Goal: Obtain resource: Obtain resource

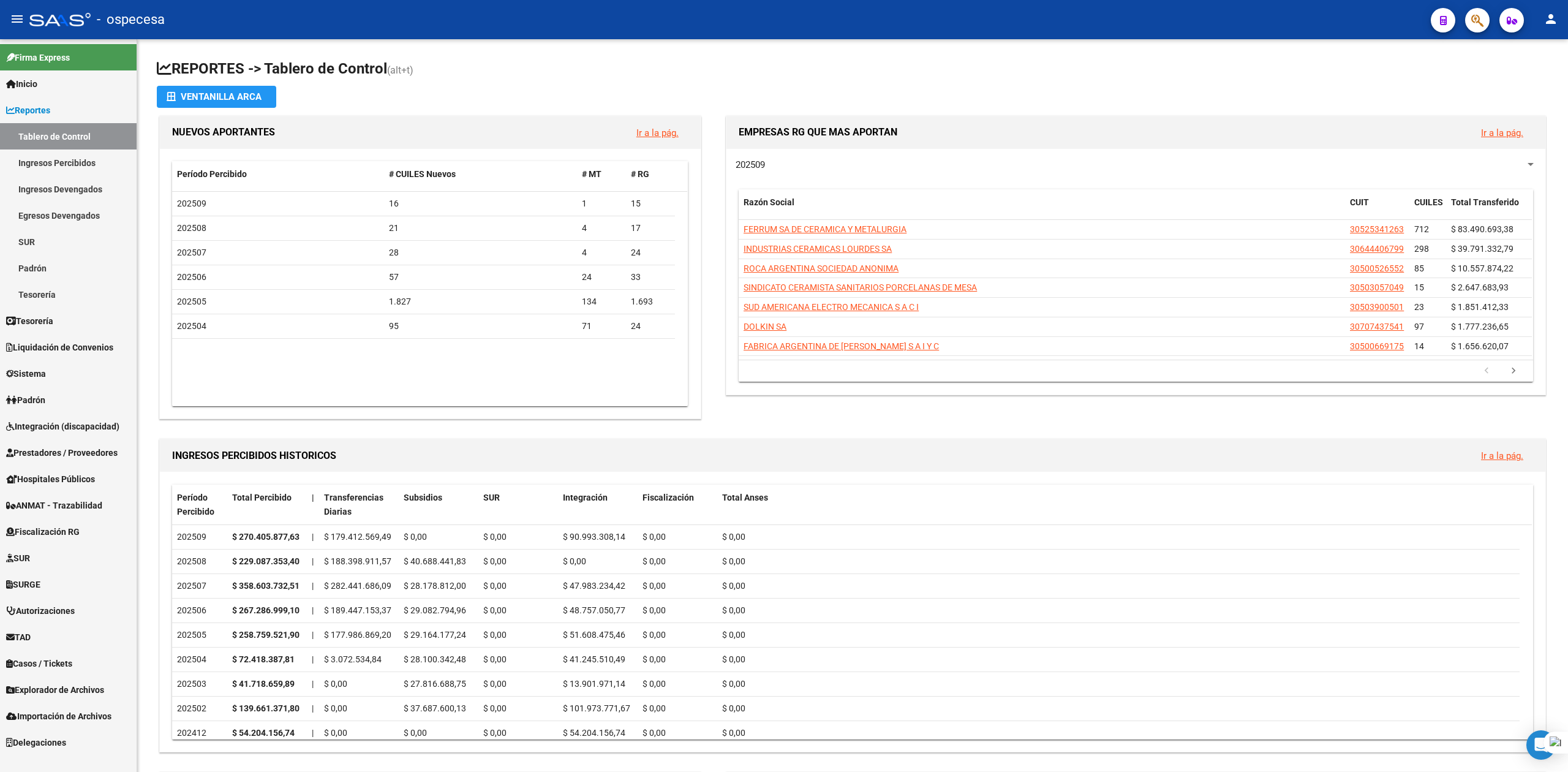
click at [1468, 32] on div at bounding box center [1472, 20] width 34 height 25
click at [1474, 28] on icon "button" at bounding box center [1477, 20] width 12 height 14
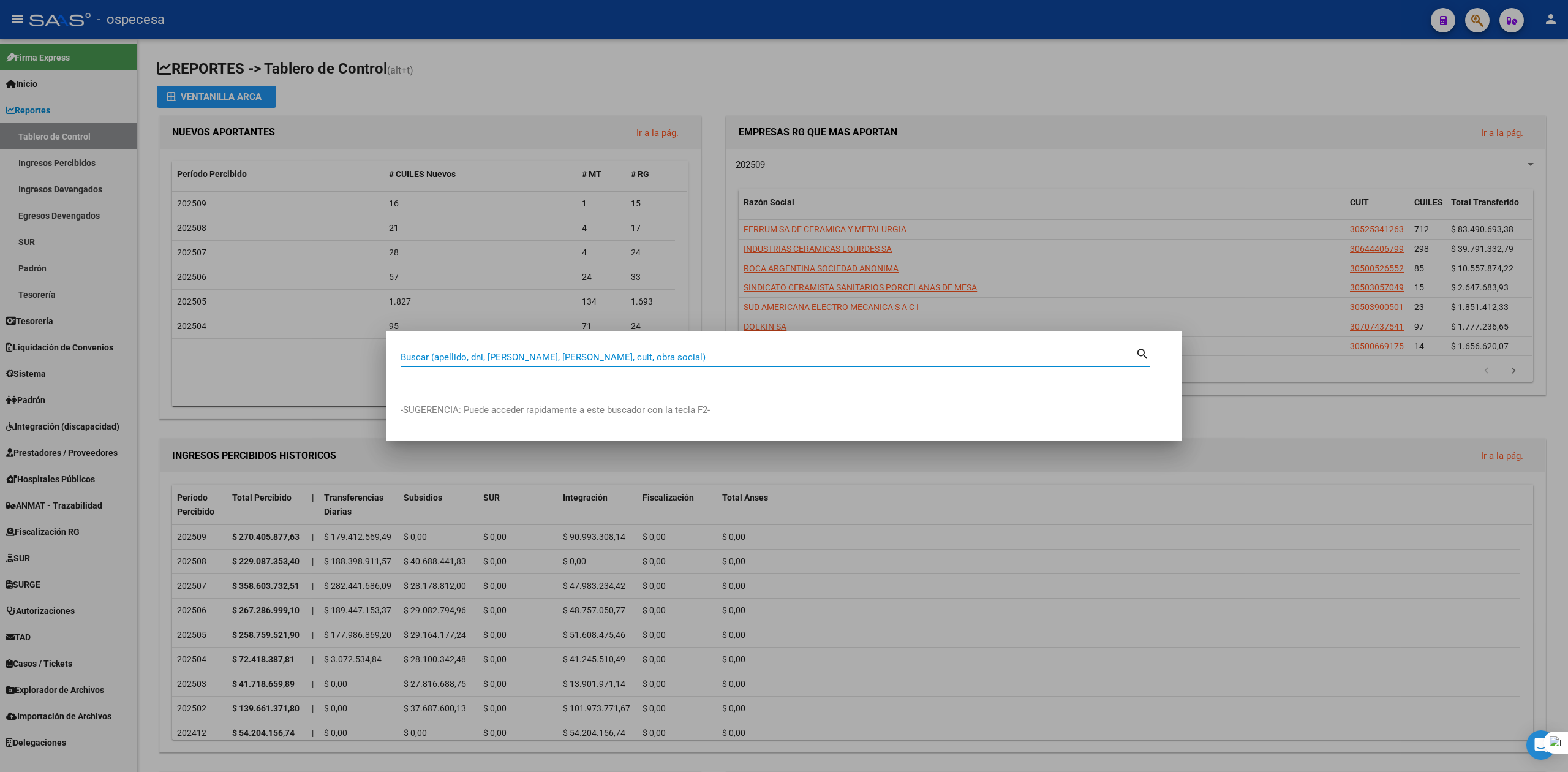
click at [692, 361] on input "Buscar (apellido, dni, [PERSON_NAME], [PERSON_NAME], cuit, obra social)" at bounding box center [768, 357] width 735 height 11
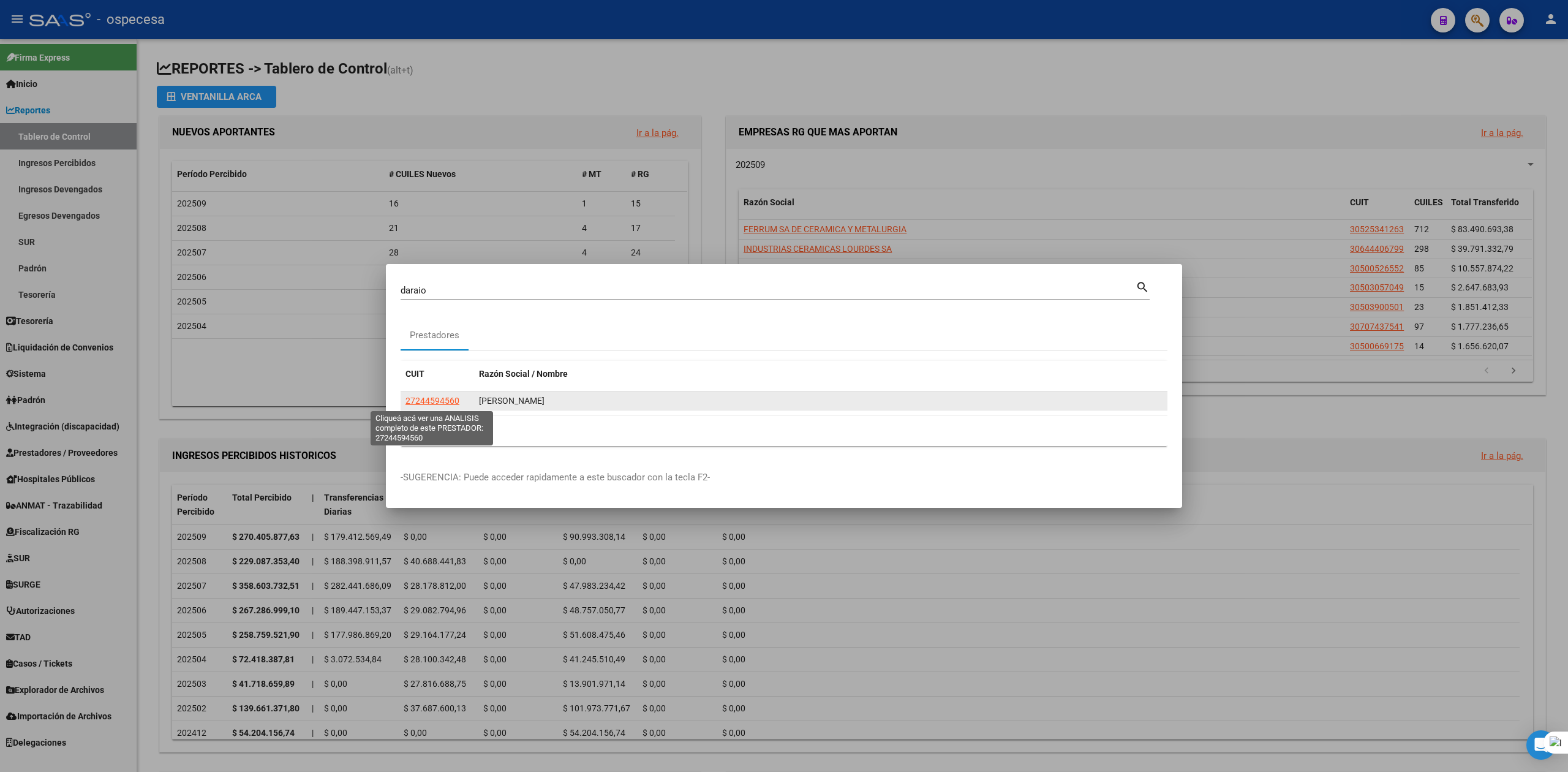
click at [449, 401] on span "27244594560" at bounding box center [432, 401] width 54 height 10
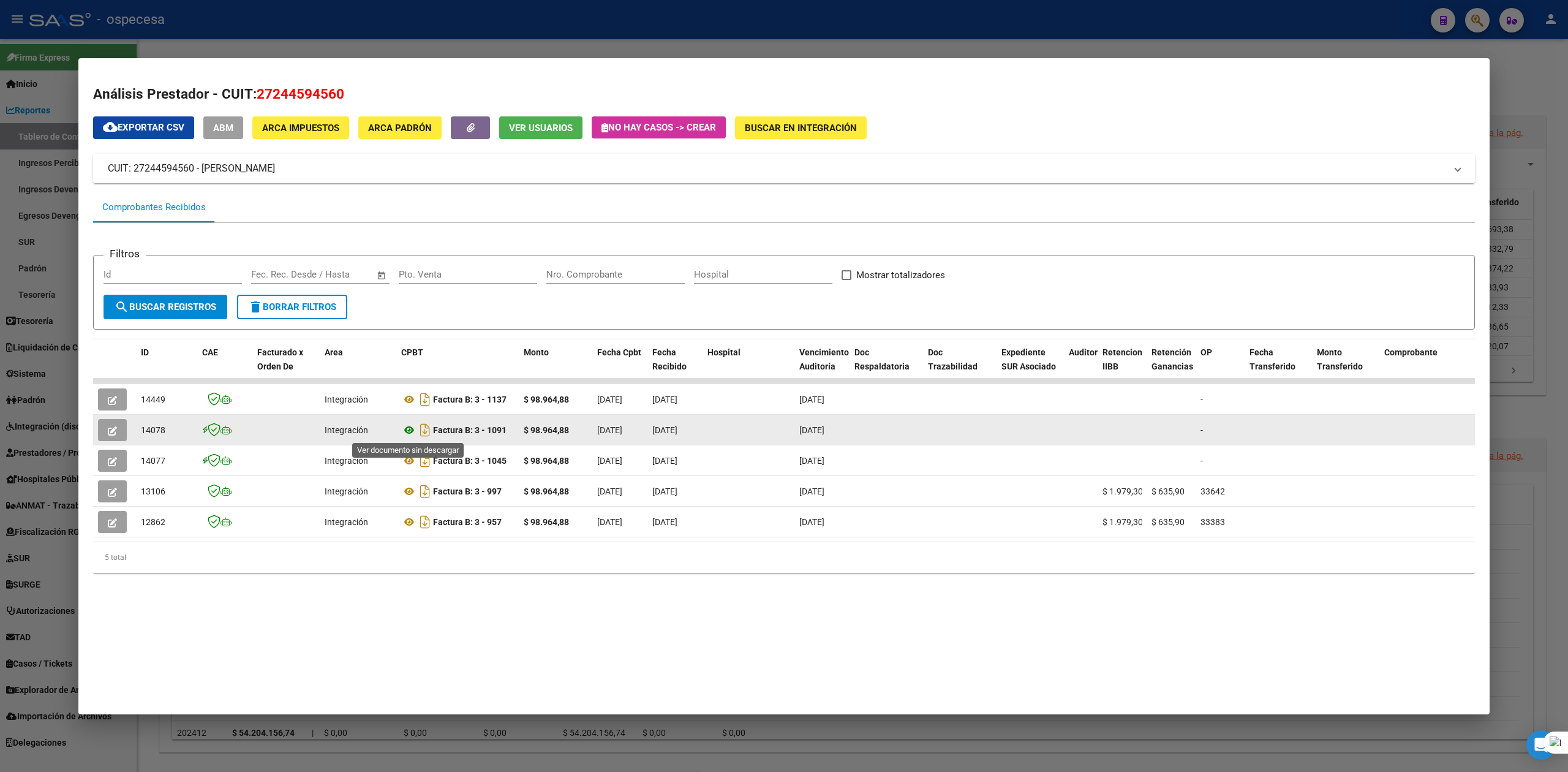
click at [405, 431] on icon at bounding box center [409, 430] width 16 height 14
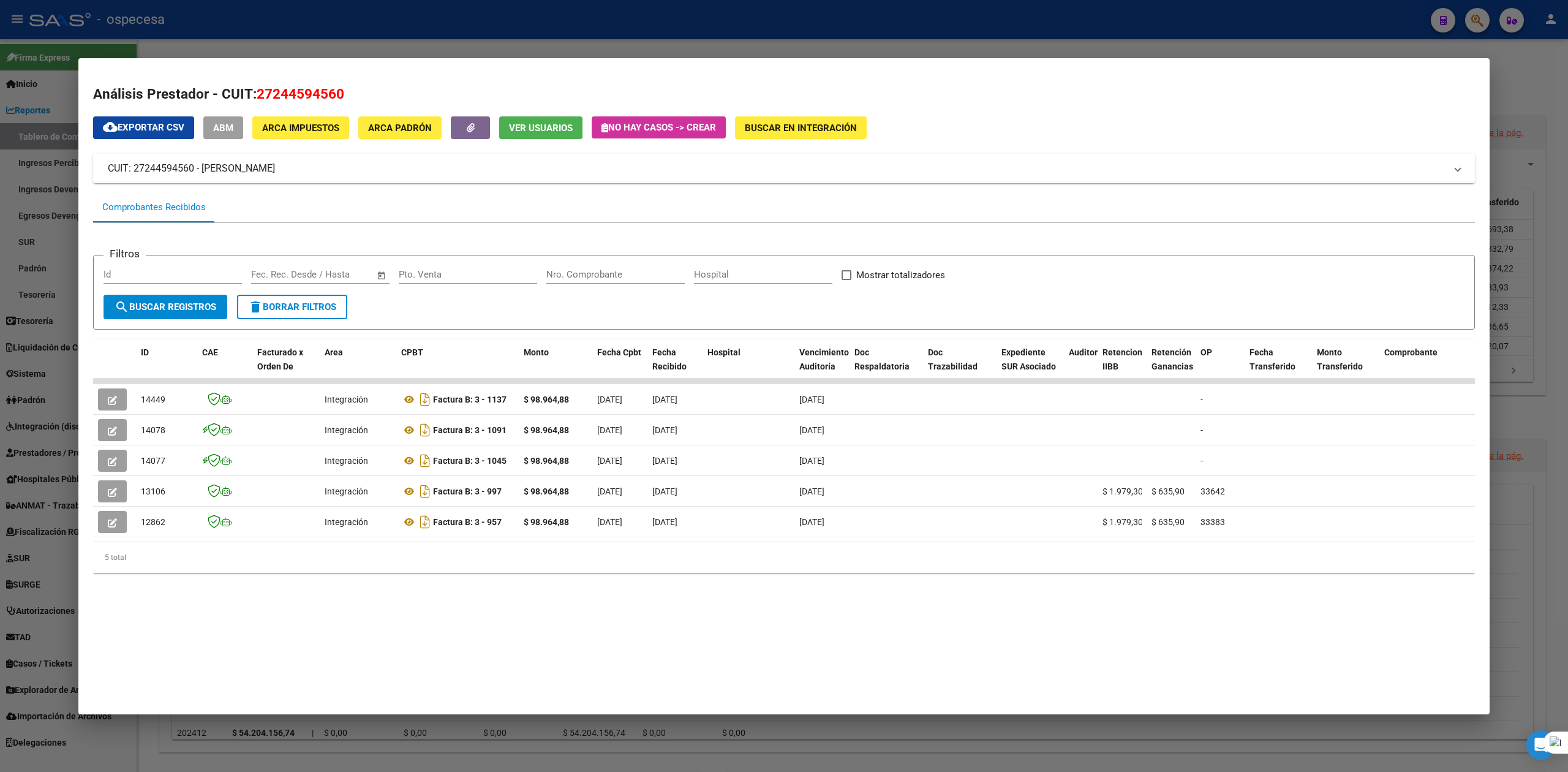
click at [1554, 93] on div at bounding box center [784, 386] width 1568 height 772
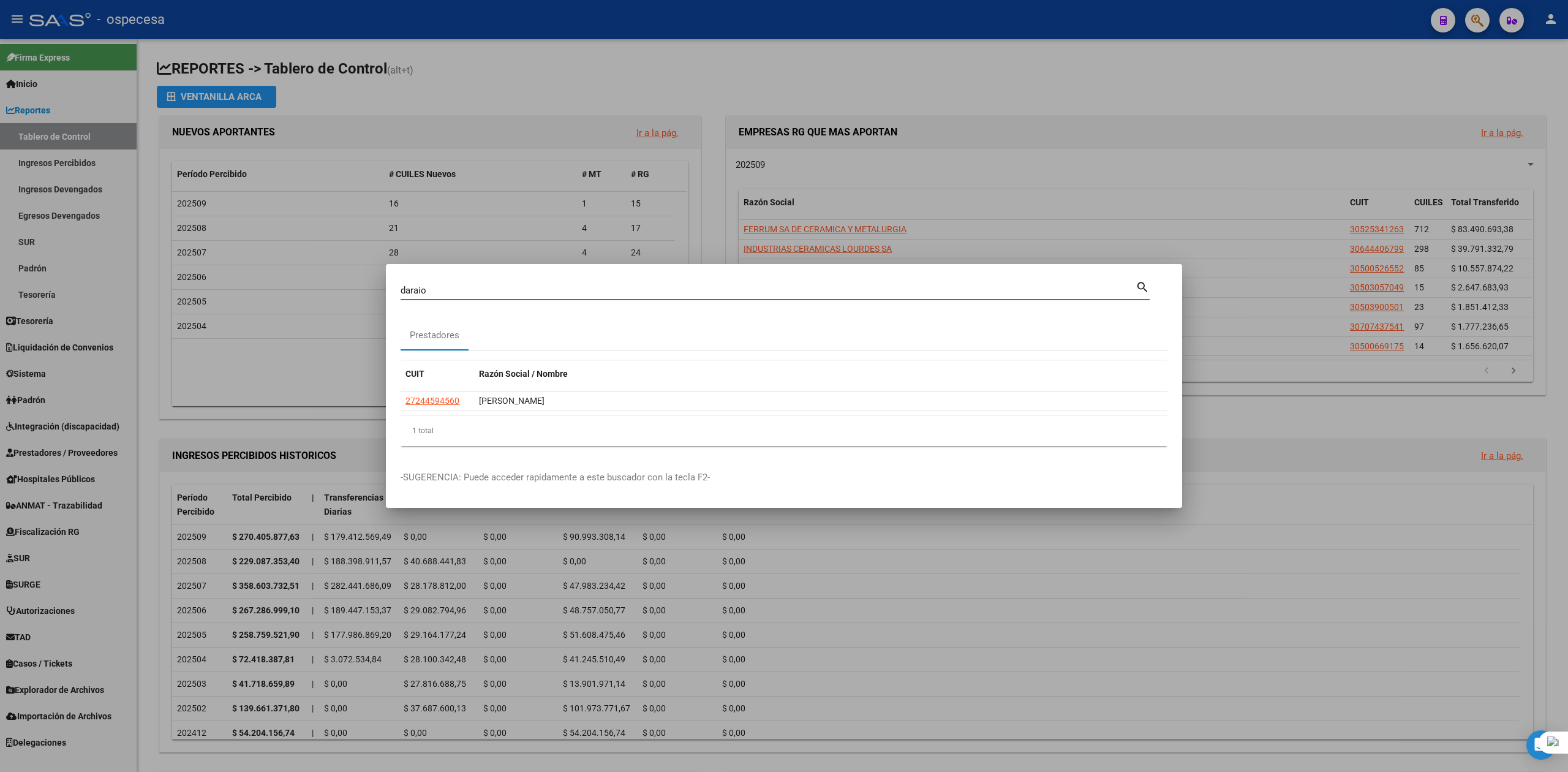
click at [746, 286] on input "daraio" at bounding box center [768, 290] width 735 height 11
type input "d"
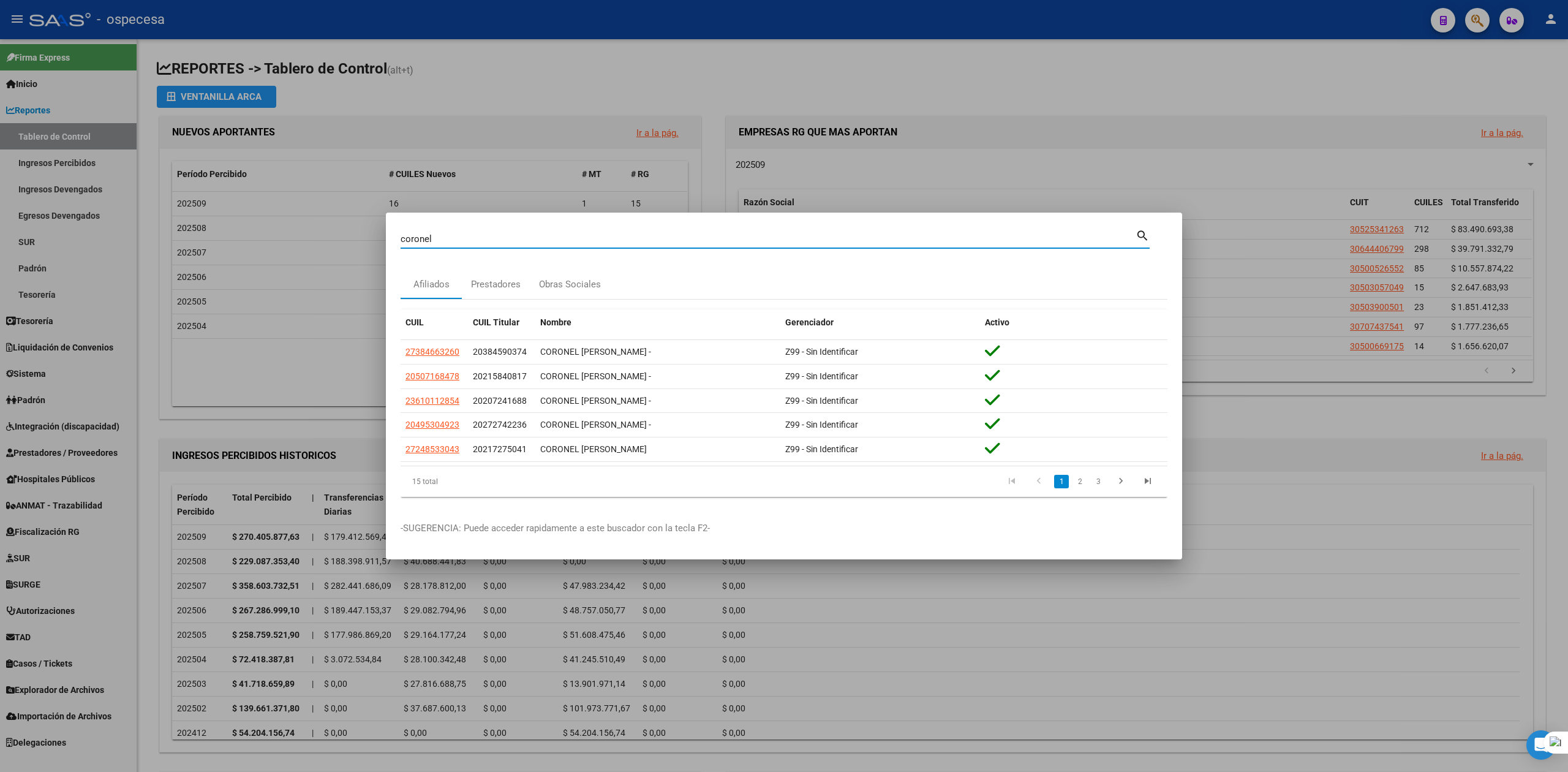
click at [533, 242] on input "coronel" at bounding box center [768, 238] width 735 height 11
type input "coronel [PERSON_NAME]"
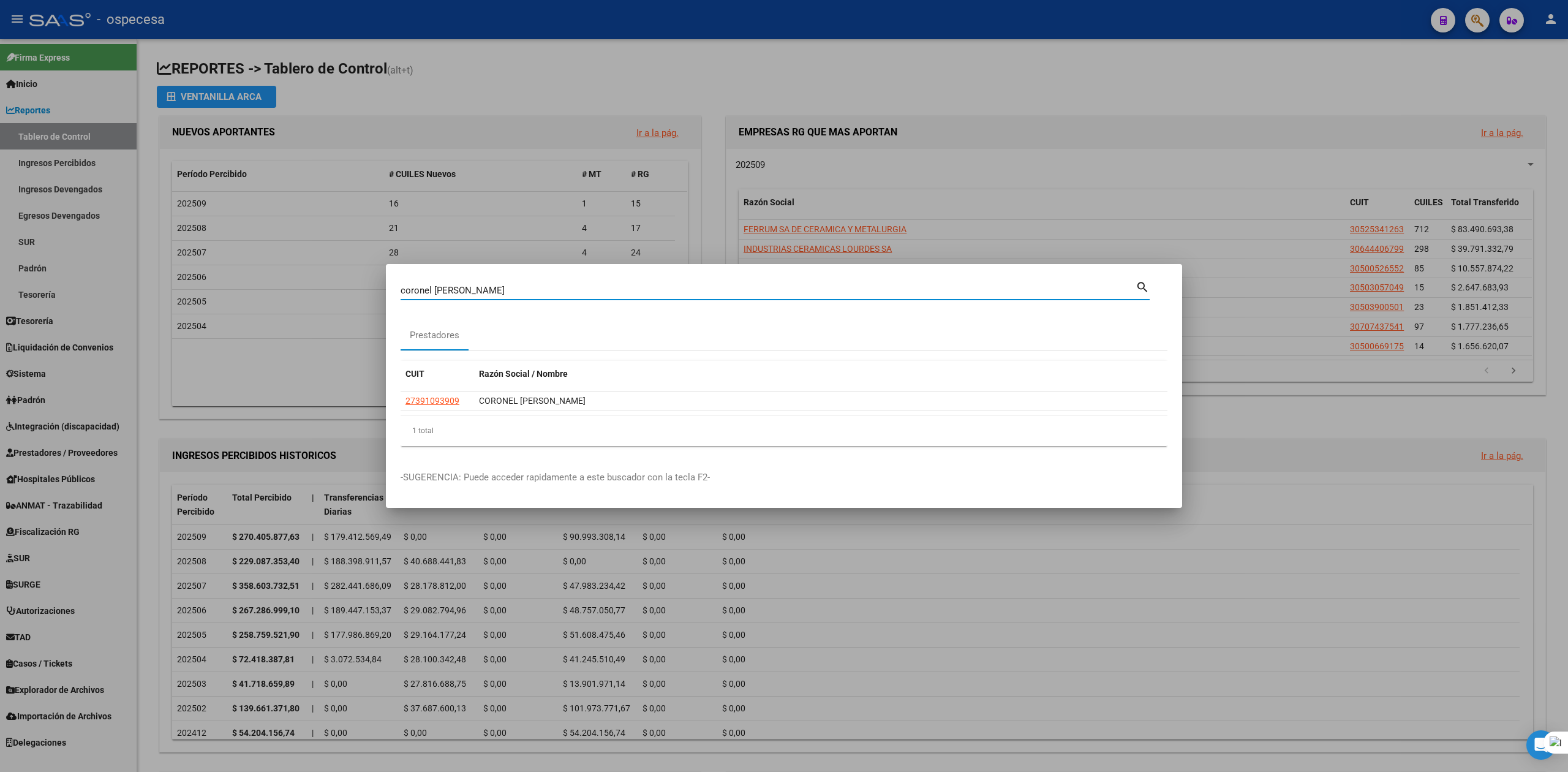
click at [438, 390] on datatable-header "CUIT Razón Social / Nombre" at bounding box center [784, 376] width 767 height 31
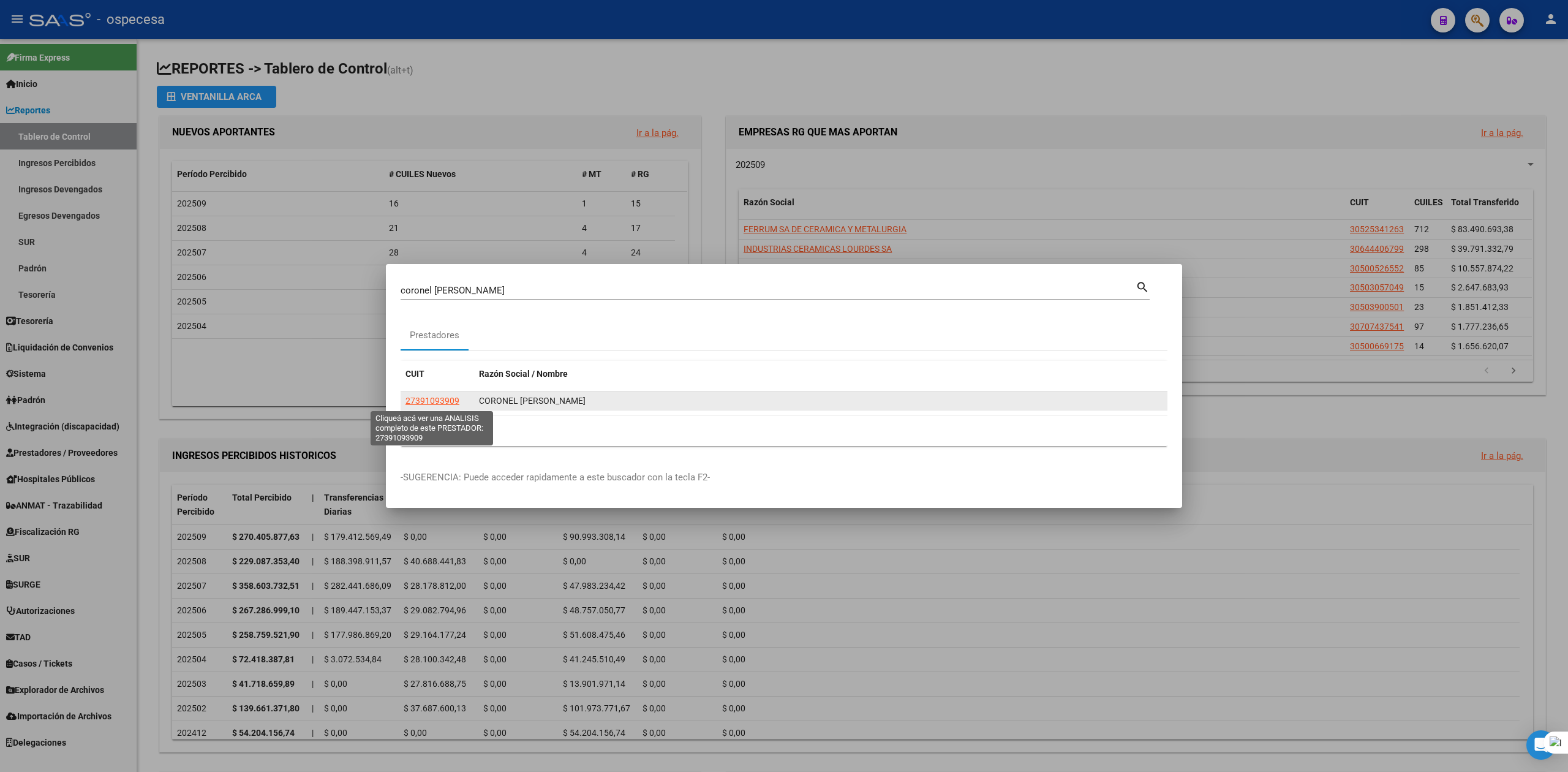
click at [441, 397] on span "27391093909" at bounding box center [432, 401] width 54 height 10
type textarea "27391093909"
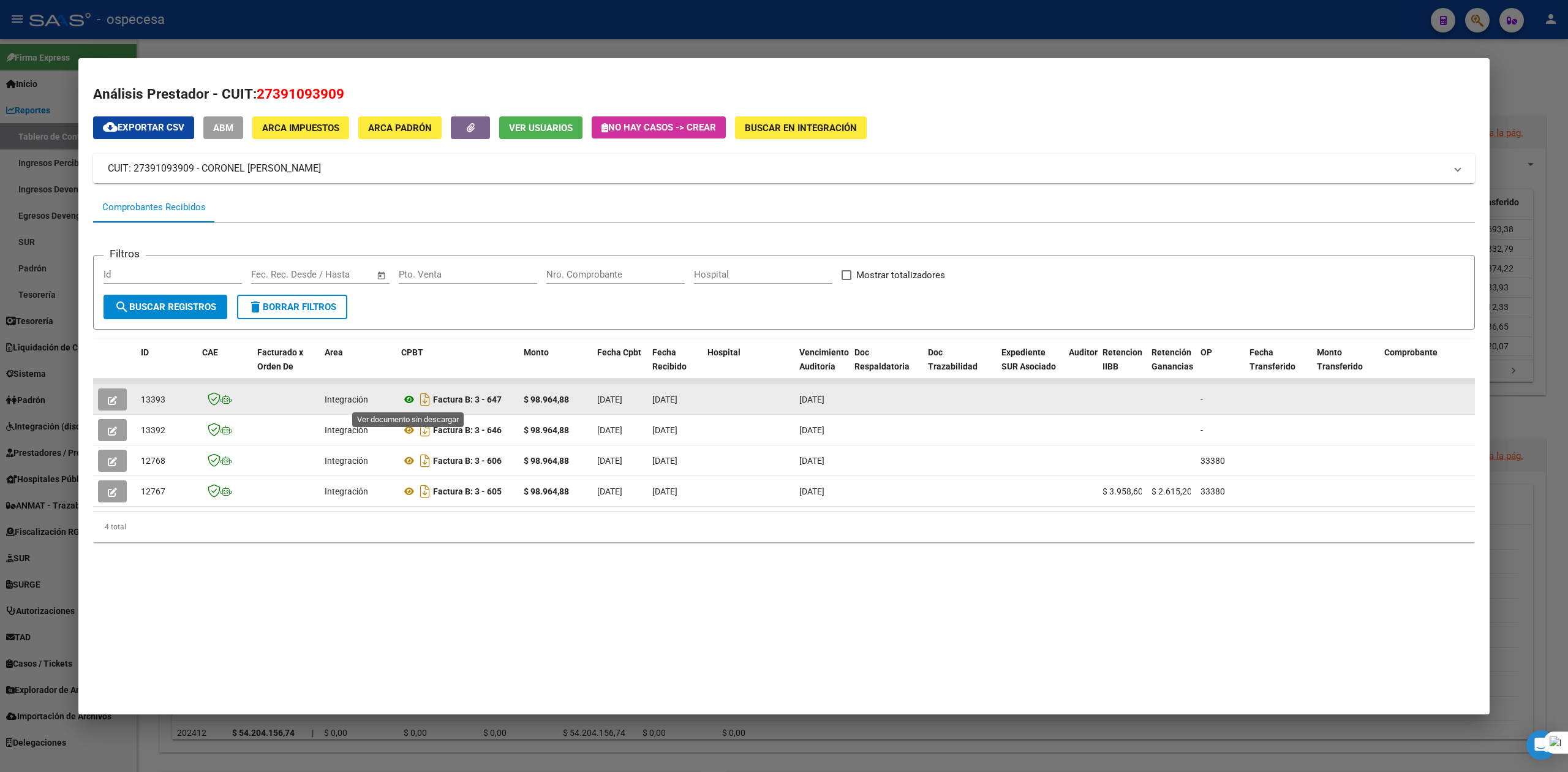
click at [408, 399] on icon at bounding box center [409, 399] width 16 height 14
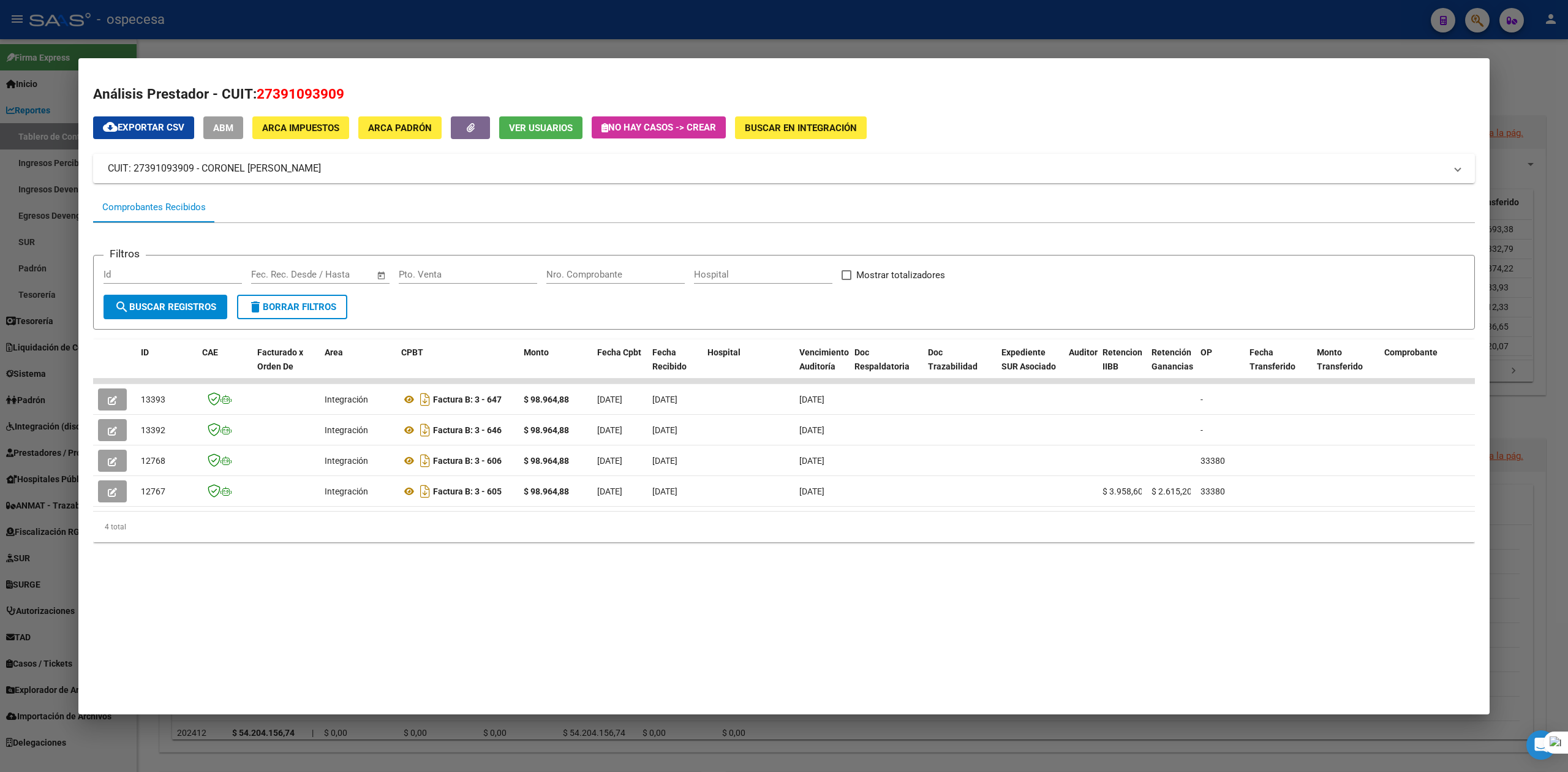
drag, startPoint x: 1549, startPoint y: 69, endPoint x: 1534, endPoint y: 67, distance: 15.1
click at [1547, 69] on div at bounding box center [784, 386] width 1568 height 772
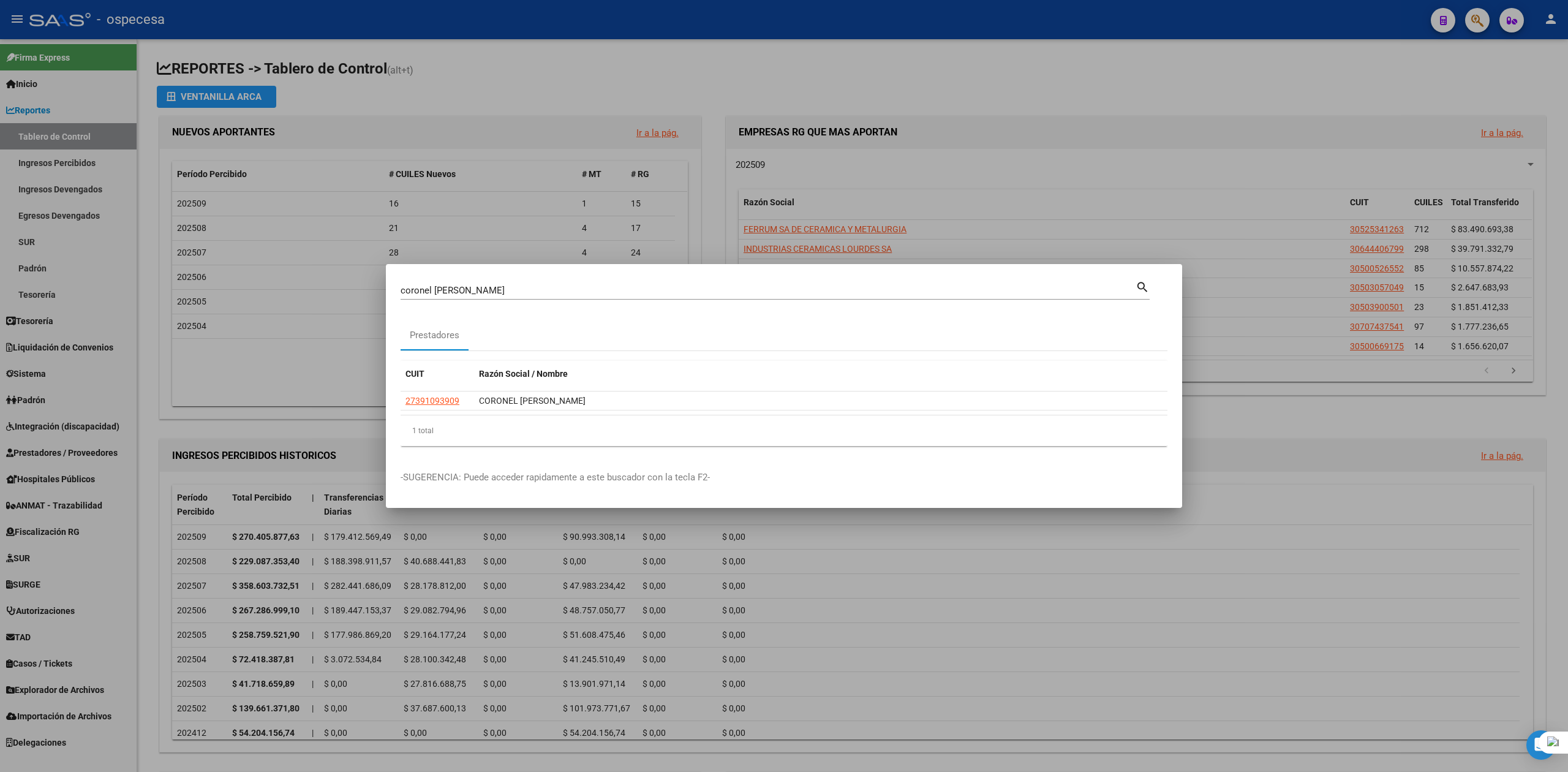
click at [535, 297] on div "coronel [PERSON_NAME] (apellido, dni, cuil, [PERSON_NAME], cuit, obra social)" at bounding box center [768, 291] width 735 height 19
click at [532, 295] on div "coronel [PERSON_NAME] (apellido, dni, cuil, [PERSON_NAME], cuit, obra social)" at bounding box center [768, 291] width 735 height 19
click at [531, 292] on input "coronel [PERSON_NAME]" at bounding box center [768, 290] width 735 height 11
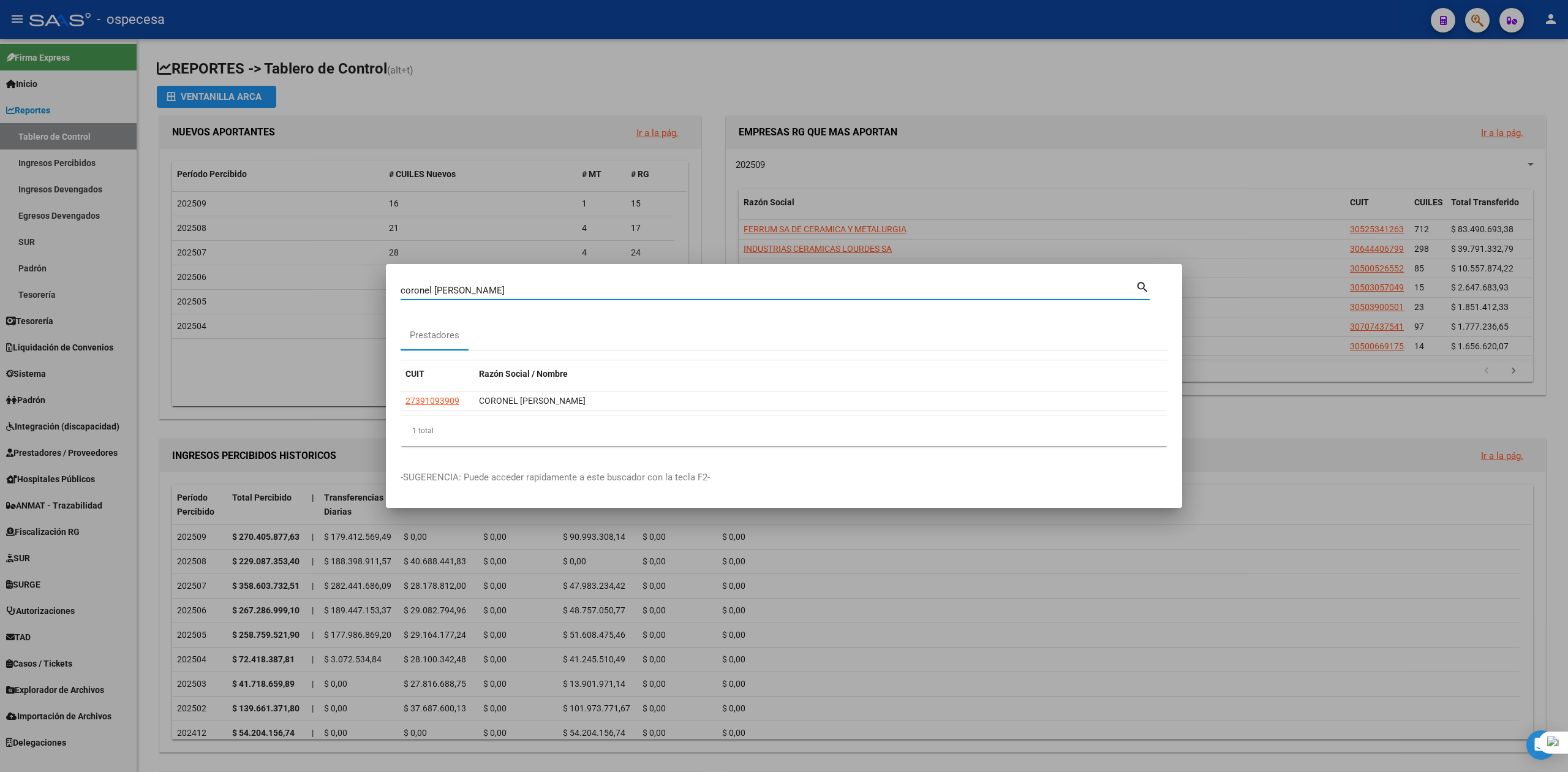
drag, startPoint x: 531, startPoint y: 292, endPoint x: 516, endPoint y: 290, distance: 15.1
click at [516, 290] on input "coronel [PERSON_NAME]" at bounding box center [768, 290] width 735 height 11
type input "centro enla"
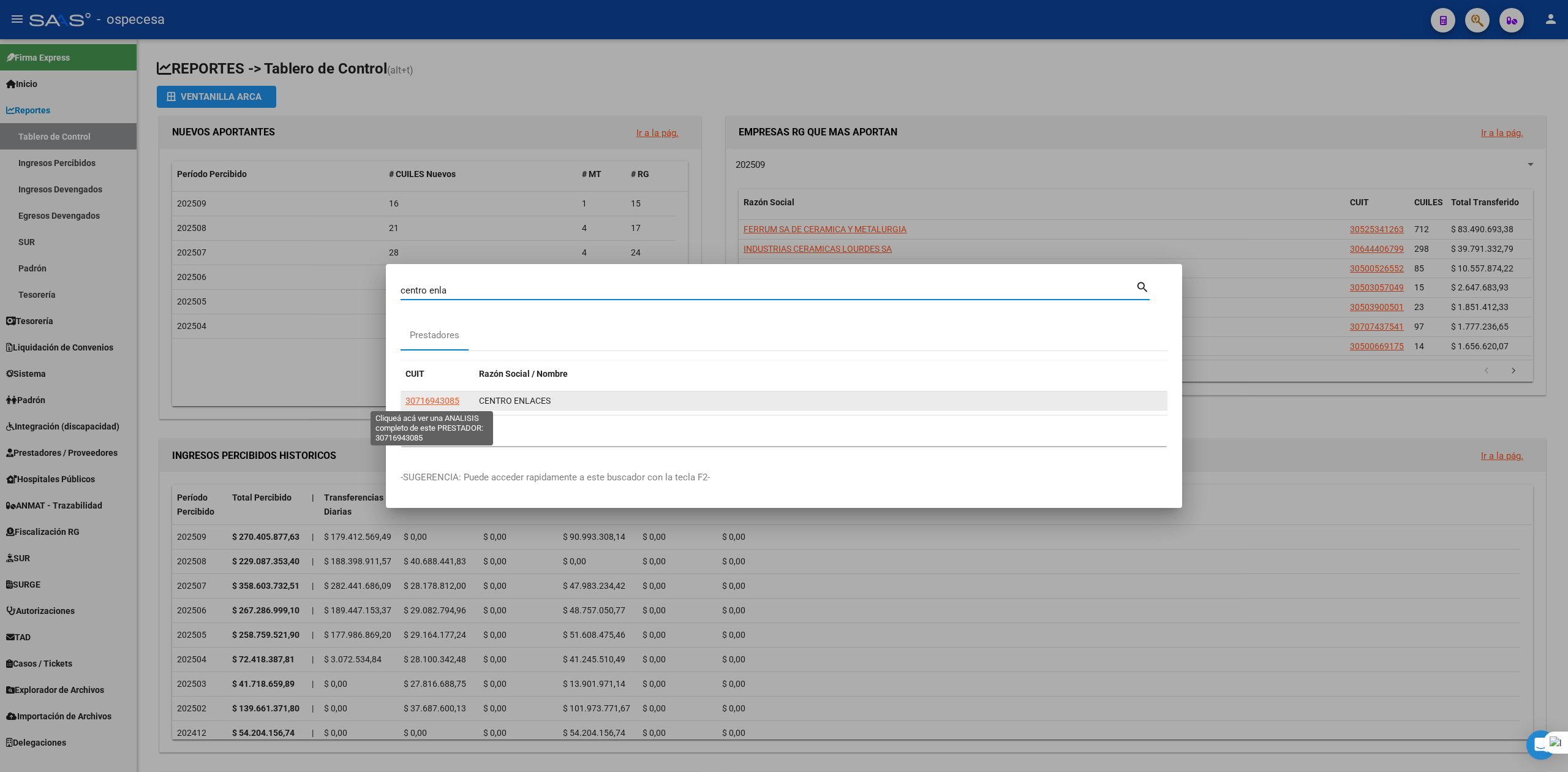
click at [443, 401] on span "30716943085" at bounding box center [432, 401] width 54 height 10
type textarea "30716943085"
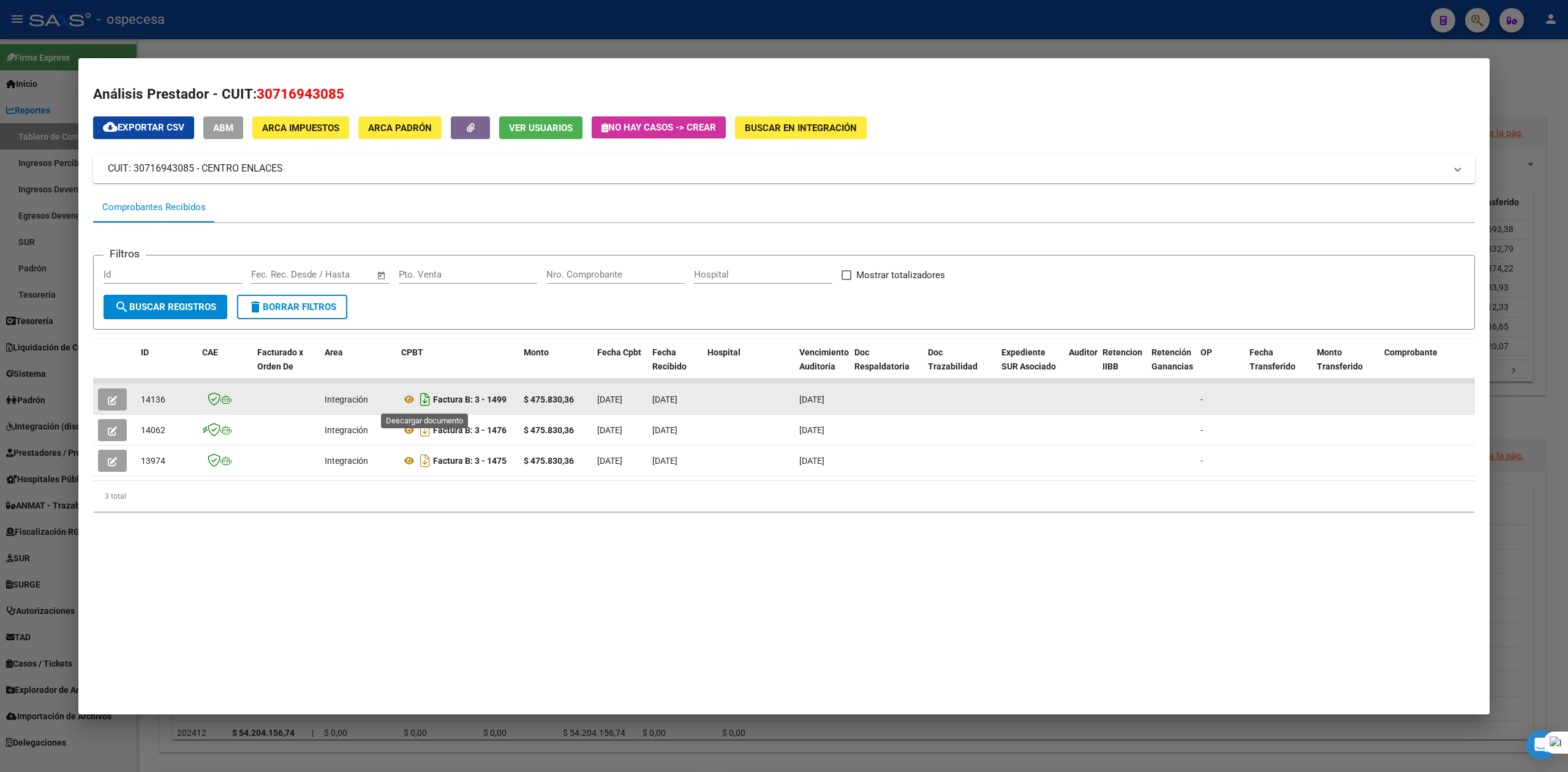
click at [420, 403] on icon "Descargar documento" at bounding box center [425, 399] width 16 height 19
click at [1545, 74] on div at bounding box center [784, 386] width 1568 height 772
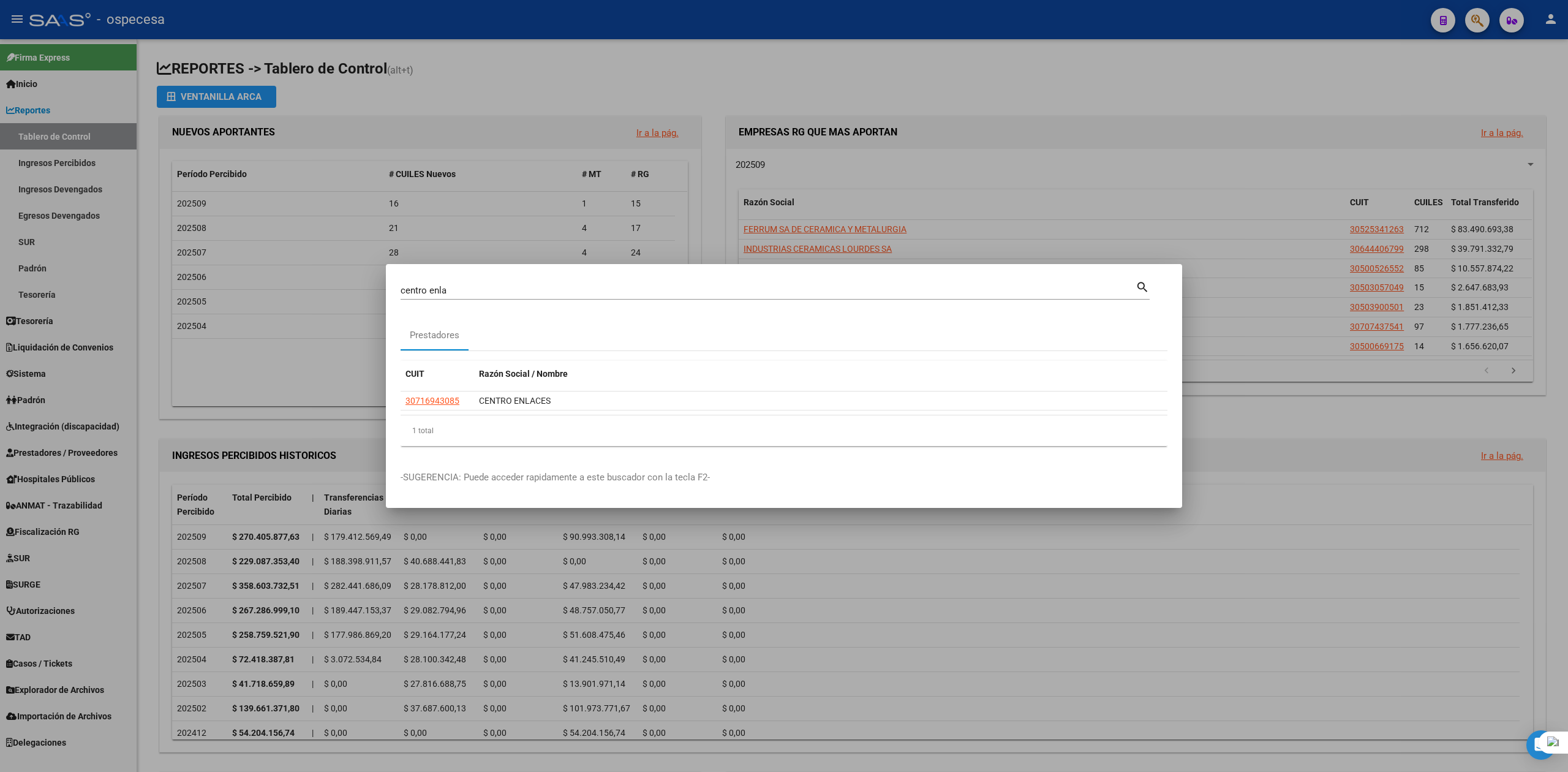
click at [553, 295] on div "centro enla Buscar (apellido, dni, [PERSON_NAME], nro traspaso, cuit, obra soci…" at bounding box center [768, 291] width 735 height 19
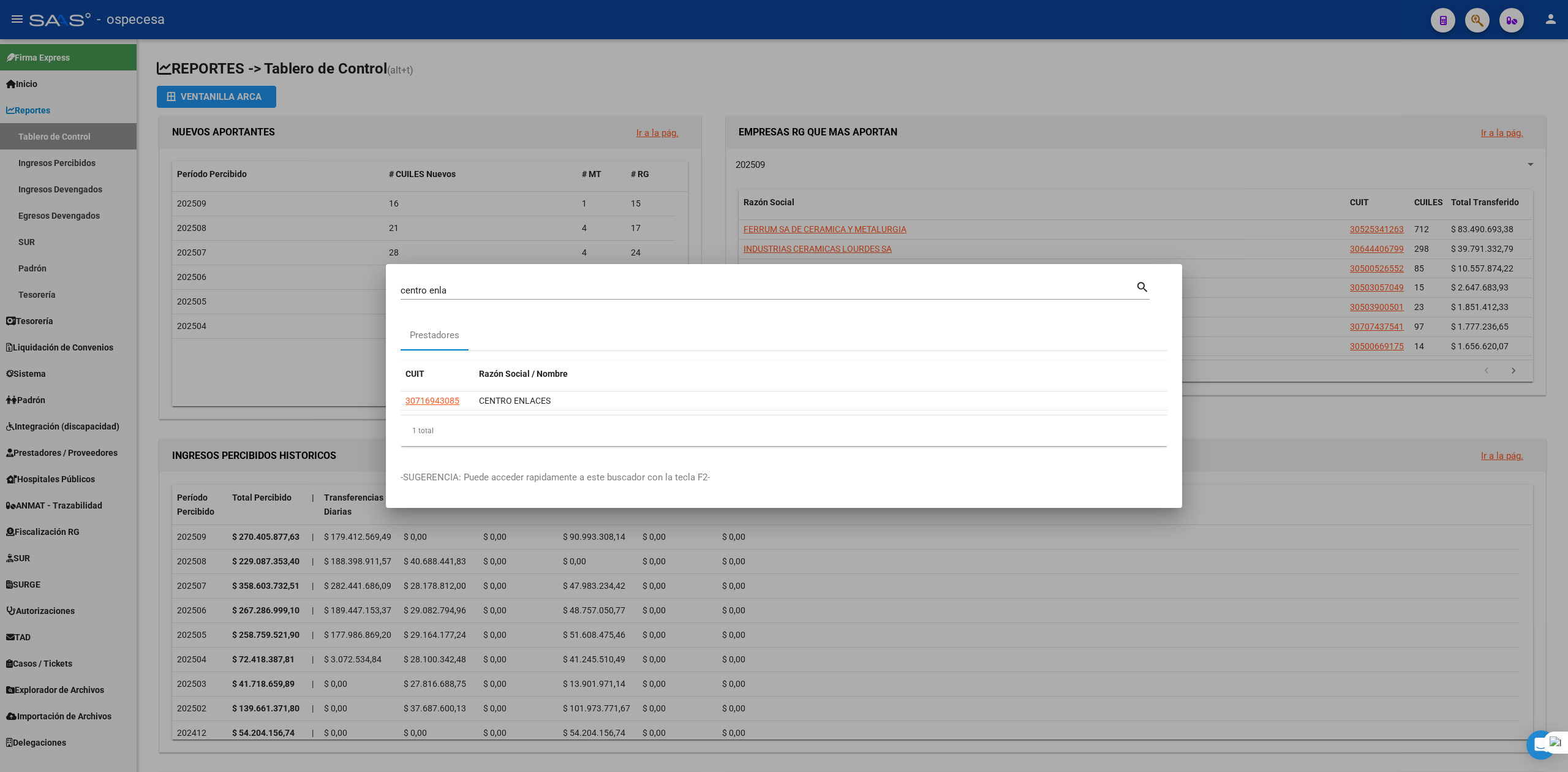
click at [553, 295] on div "centro enla Buscar (apellido, dni, [PERSON_NAME], nro traspaso, cuit, obra soci…" at bounding box center [768, 291] width 735 height 19
drag, startPoint x: 548, startPoint y: 289, endPoint x: 255, endPoint y: 292, distance: 293.0
click at [255, 292] on div "centro enla Buscar (apellido, dni, cuil, nro traspaso, cuit, obra social) searc…" at bounding box center [784, 386] width 1568 height 772
type input "bercc"
click at [432, 394] on app-link-go-to "30718361822" at bounding box center [432, 401] width 54 height 14
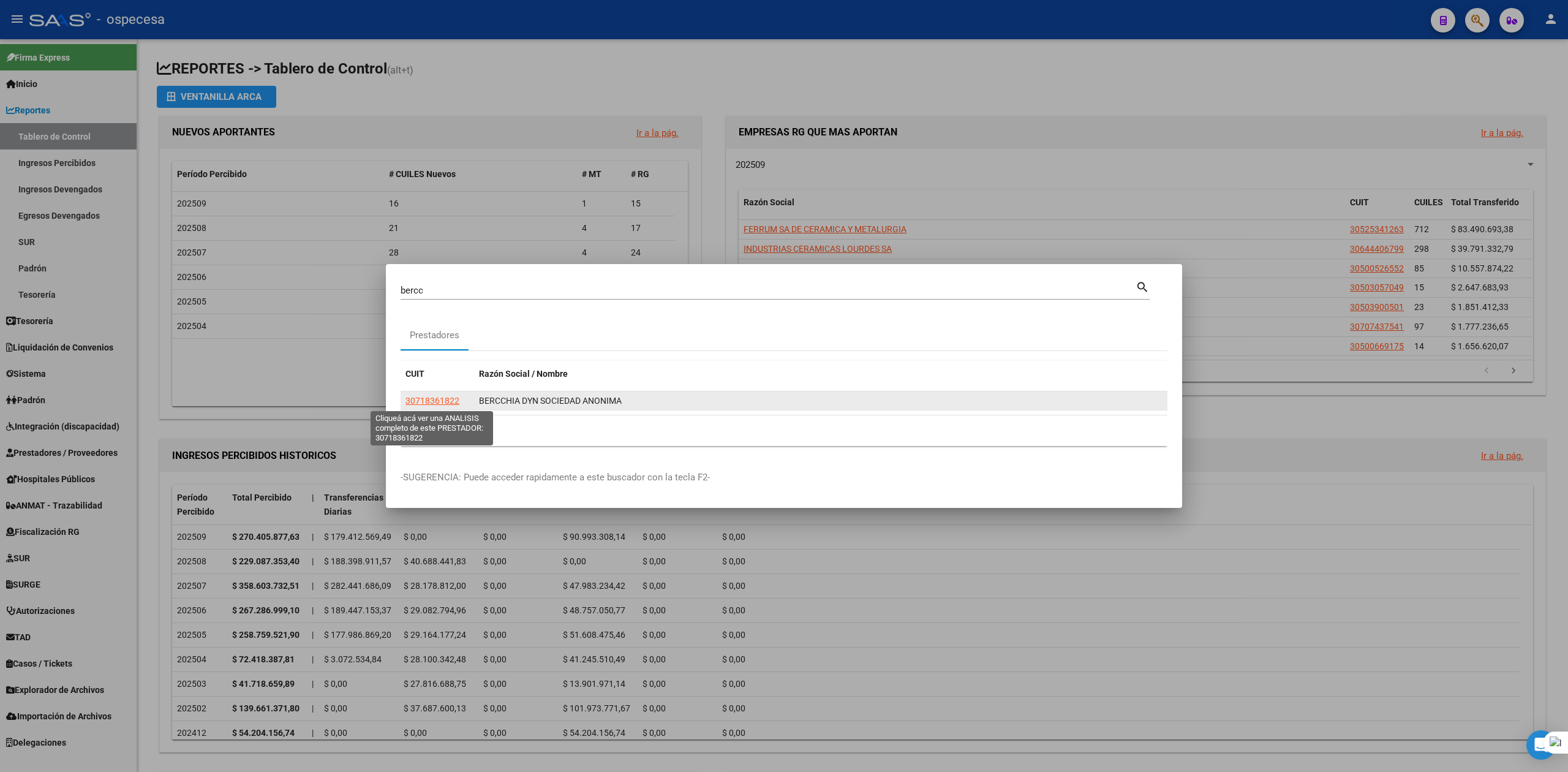
click at [437, 403] on span "30718361822" at bounding box center [432, 401] width 54 height 10
type textarea "30718361822"
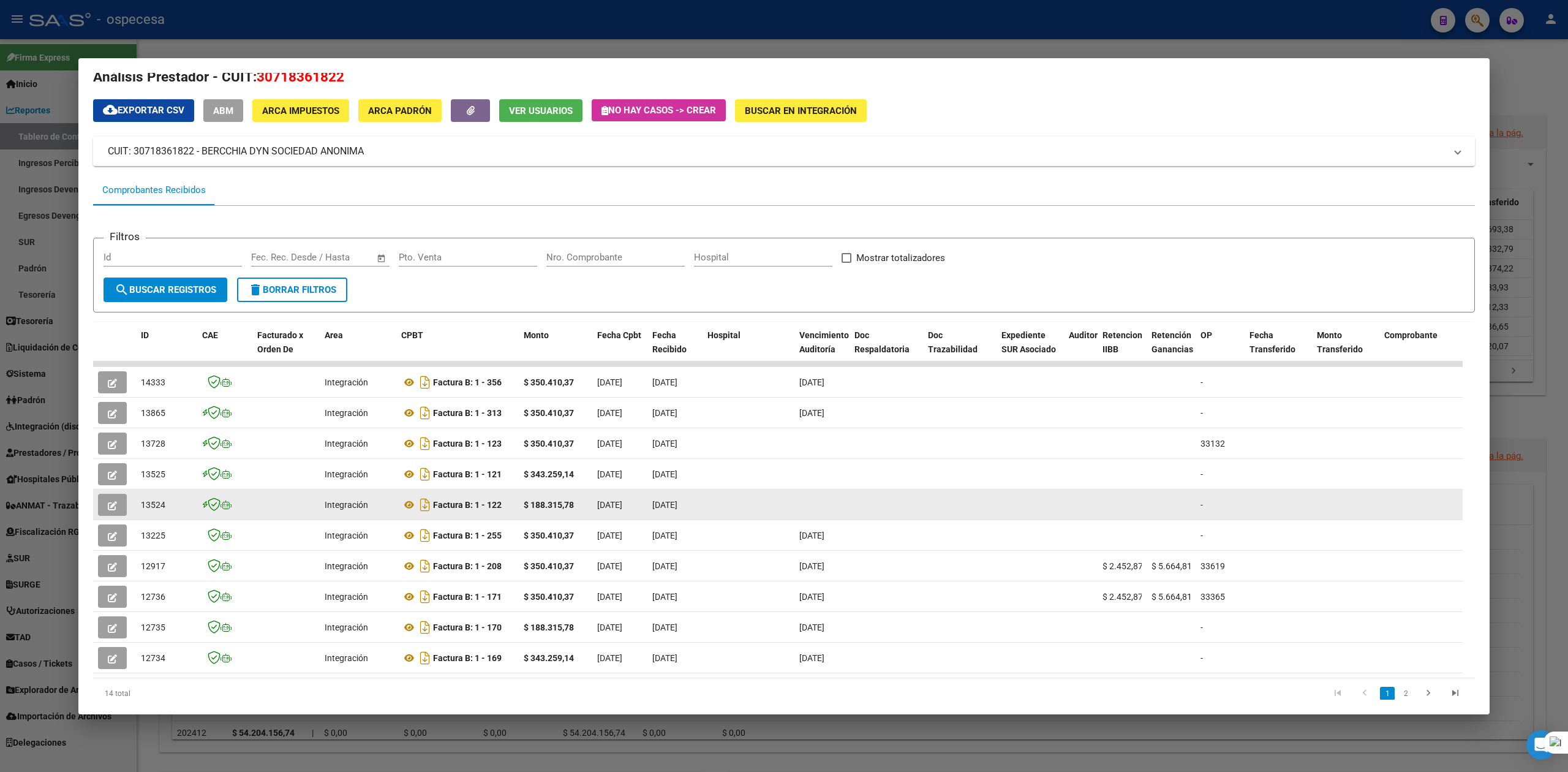
scroll to position [63, 0]
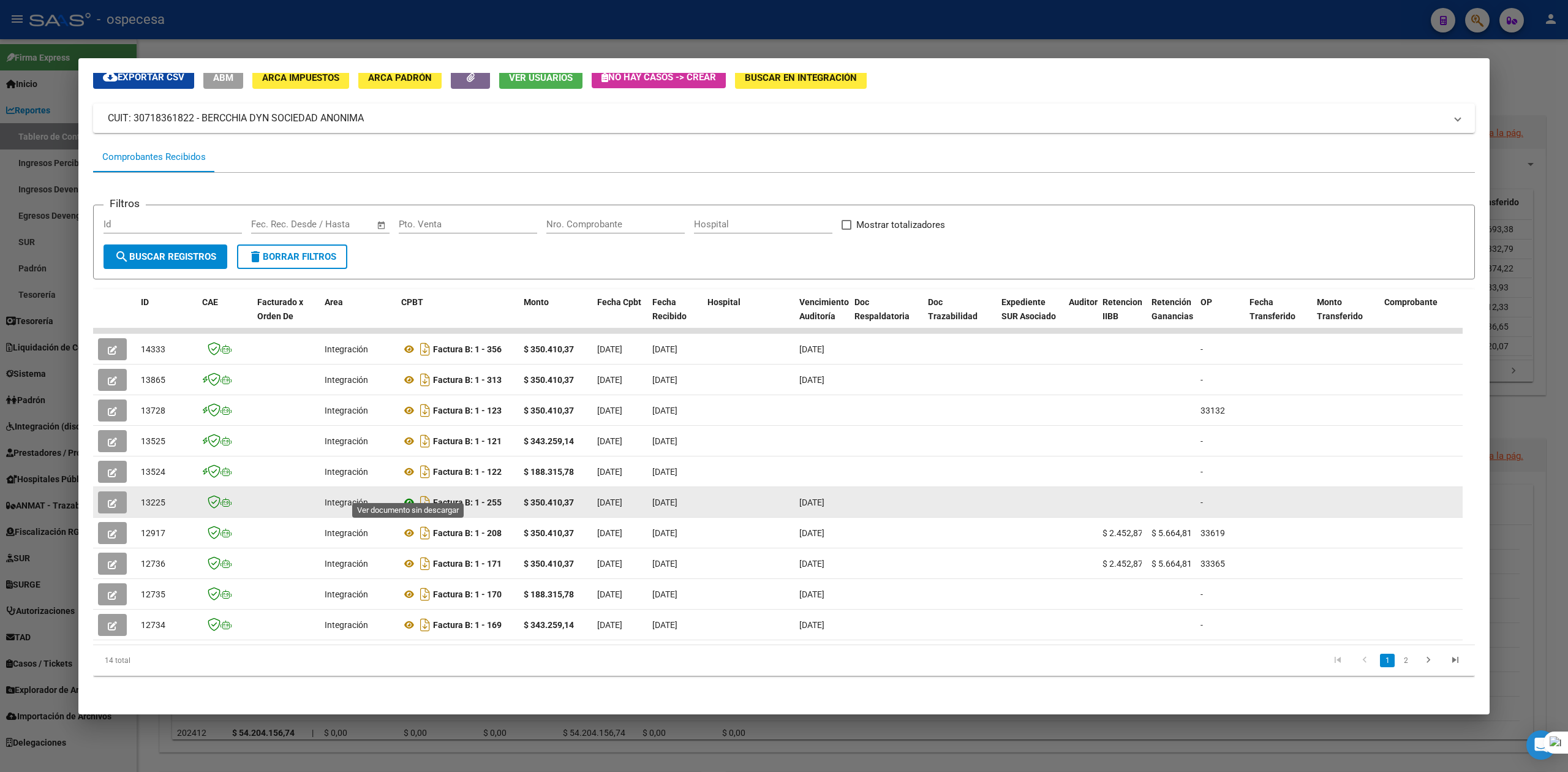
click at [412, 495] on icon at bounding box center [409, 502] width 16 height 14
